Goal: Transaction & Acquisition: Purchase product/service

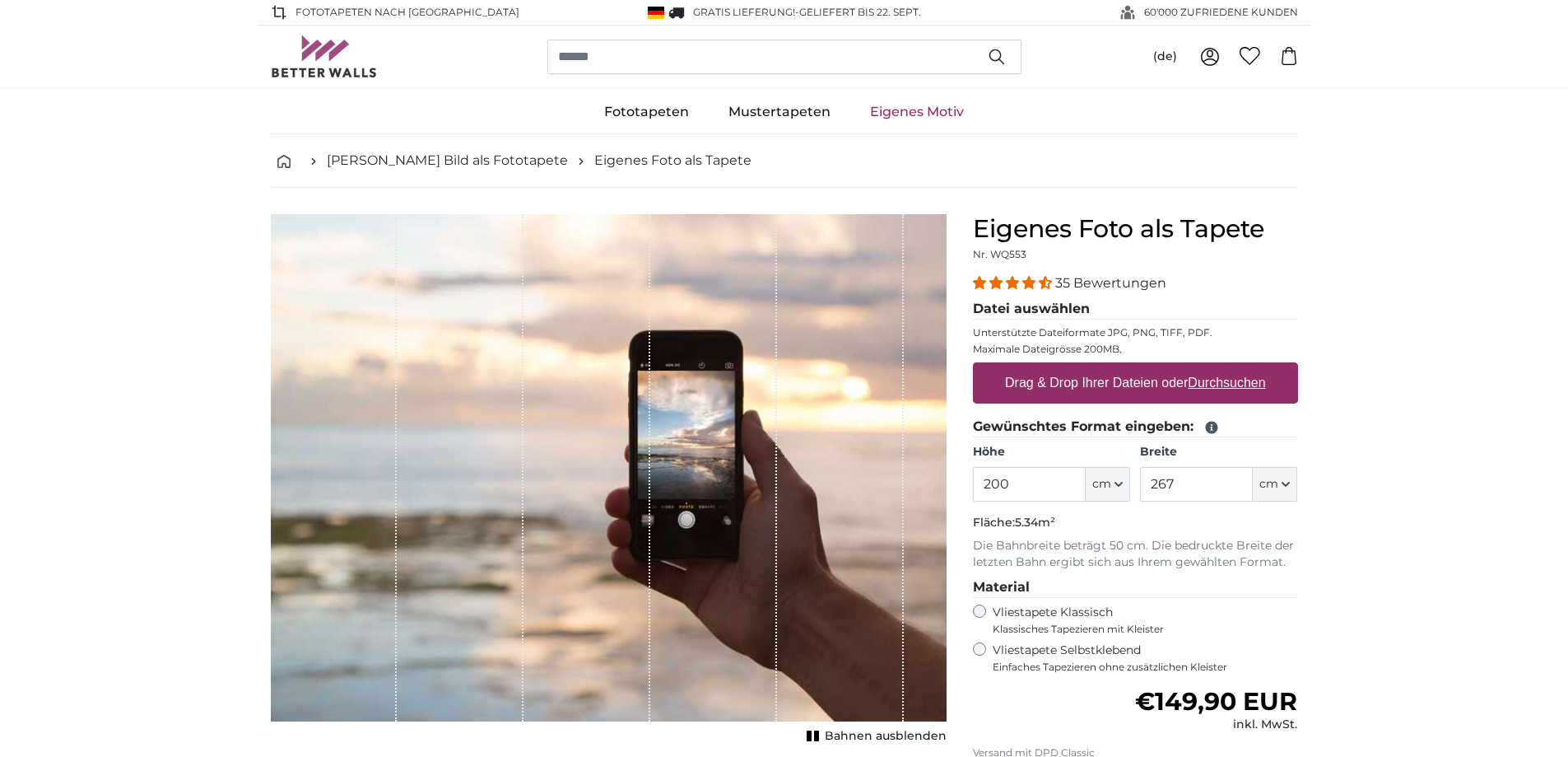
click at [1161, 389] on label "Drag & Drop Ihrer Dateien oder Durchsuchen" at bounding box center [1136, 382] width 275 height 33
click at [1161, 367] on input "Drag & Drop Ihrer Dateien oder Durchsuchen" at bounding box center [1136, 365] width 326 height 5
click at [594, 160] on link "Eigenes Foto als Tapete" at bounding box center [672, 160] width 158 height 19
click at [1290, 480] on icon "button" at bounding box center [1286, 483] width 8 height 8
click at [1182, 483] on input "267" at bounding box center [1197, 483] width 113 height 34
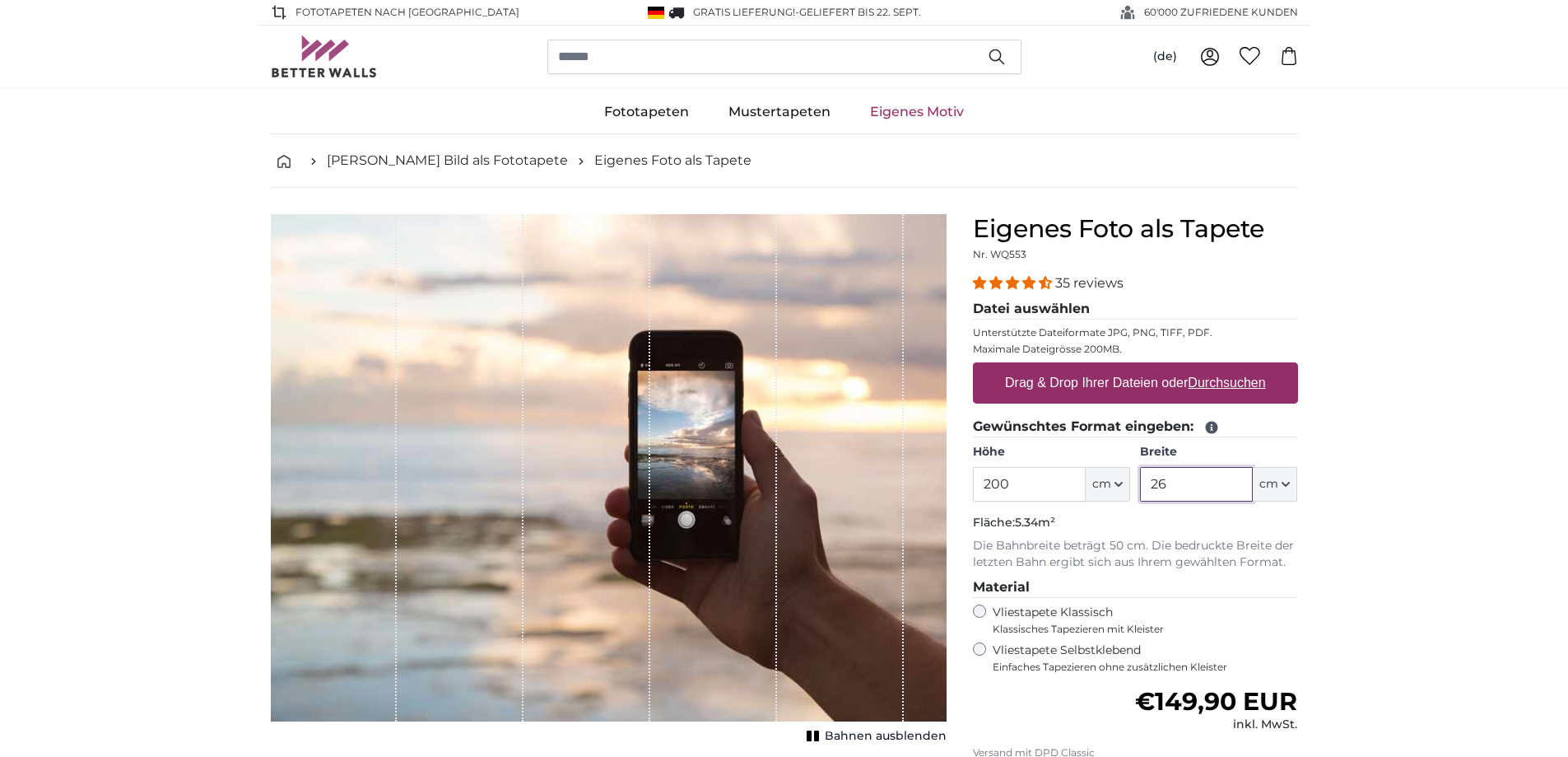
type input "2"
click at [1288, 488] on icon "button" at bounding box center [1286, 483] width 8 height 8
click at [1291, 538] on link "Centimeter (cm)" at bounding box center [1276, 528] width 145 height 30
type input "267"
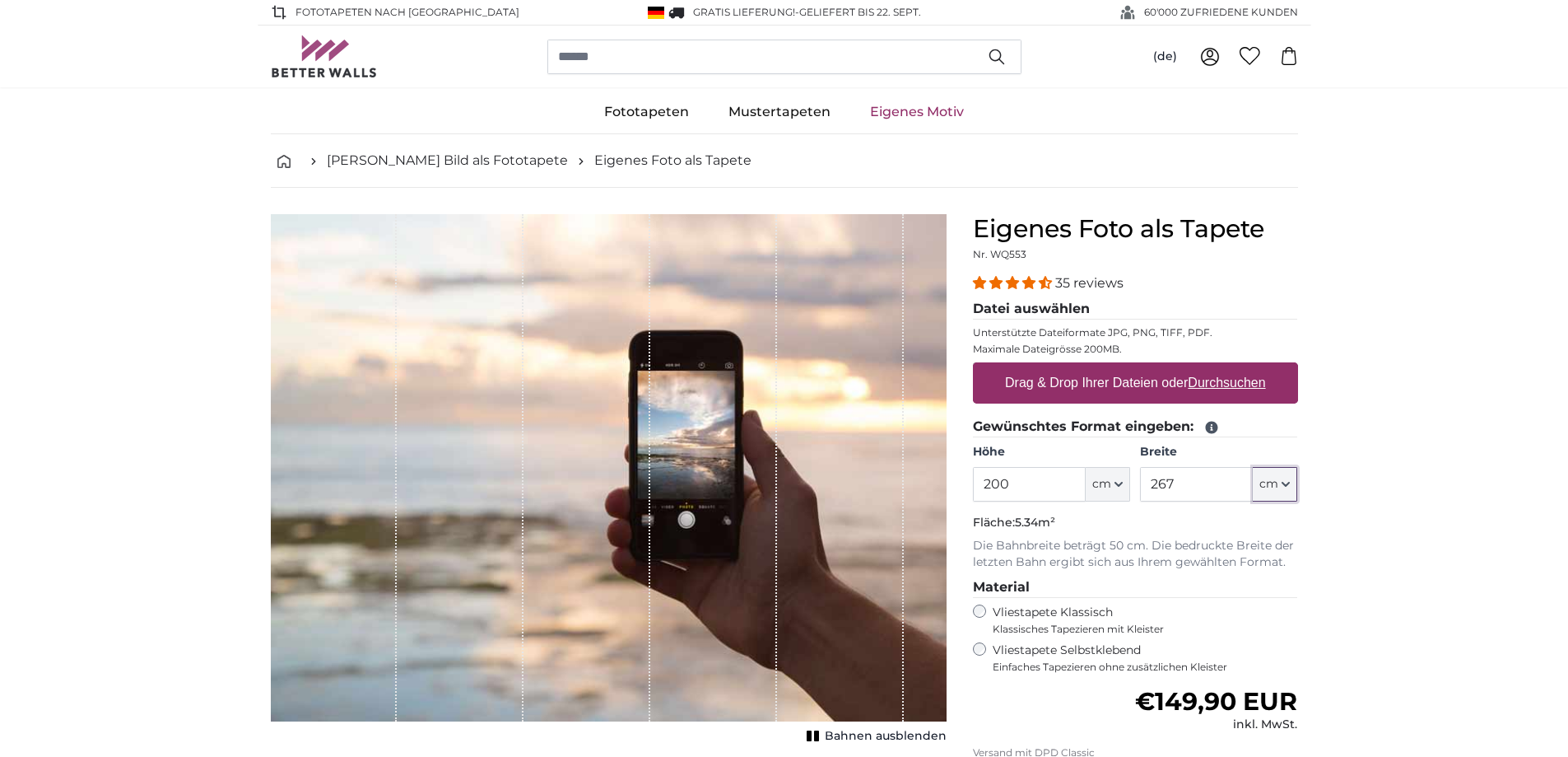
click at [1285, 486] on icon "button" at bounding box center [1285, 484] width 6 height 4
click at [1275, 559] on link "Inches (inch)" at bounding box center [1276, 557] width 145 height 30
type input "78.7"
type input "105.1"
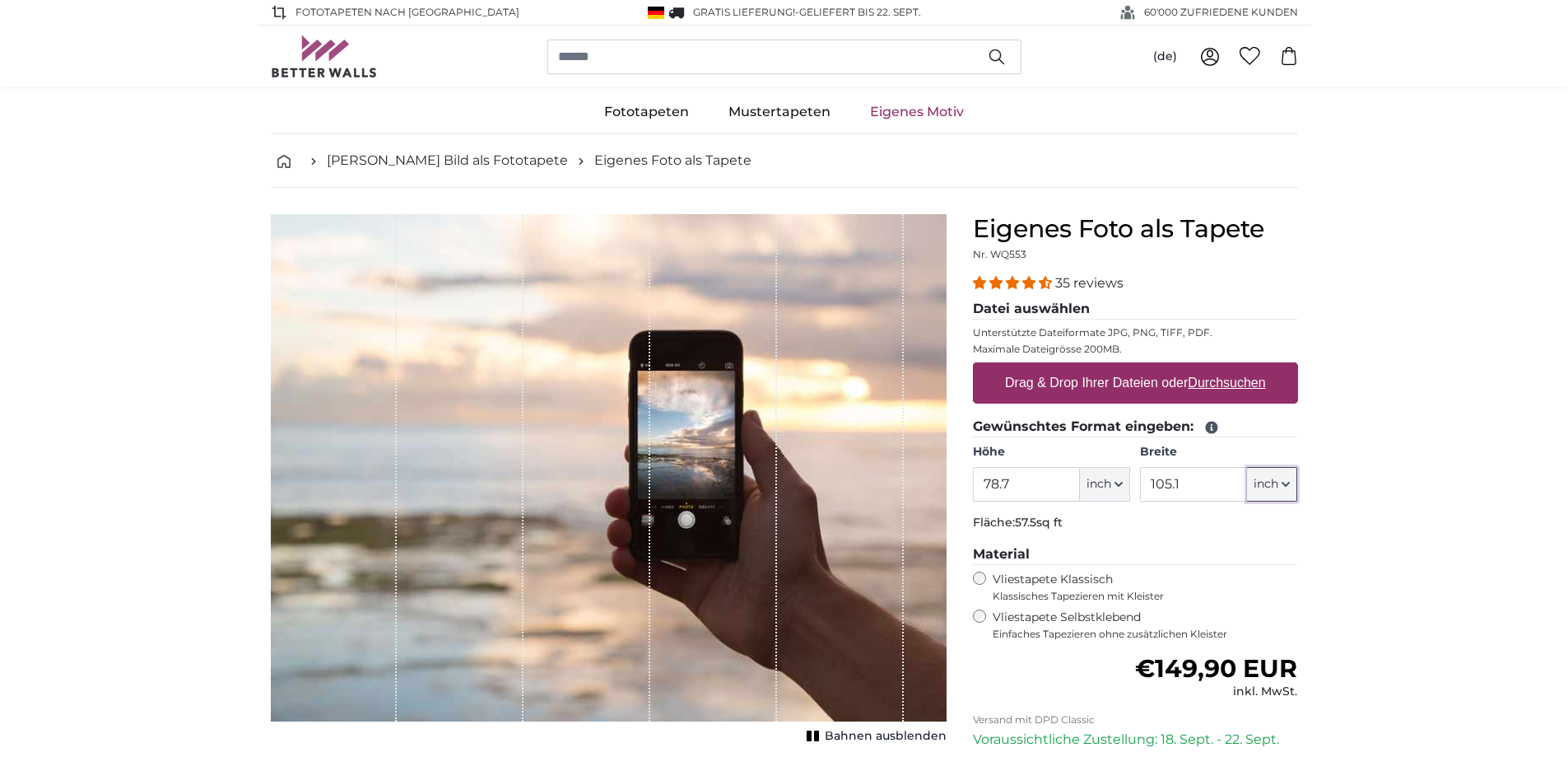
click at [1289, 487] on icon "button" at bounding box center [1286, 483] width 8 height 8
click at [1261, 523] on link "Centimeter (cm)" at bounding box center [1272, 528] width 145 height 30
type input "200"
type input "267"
